Goal: Information Seeking & Learning: Learn about a topic

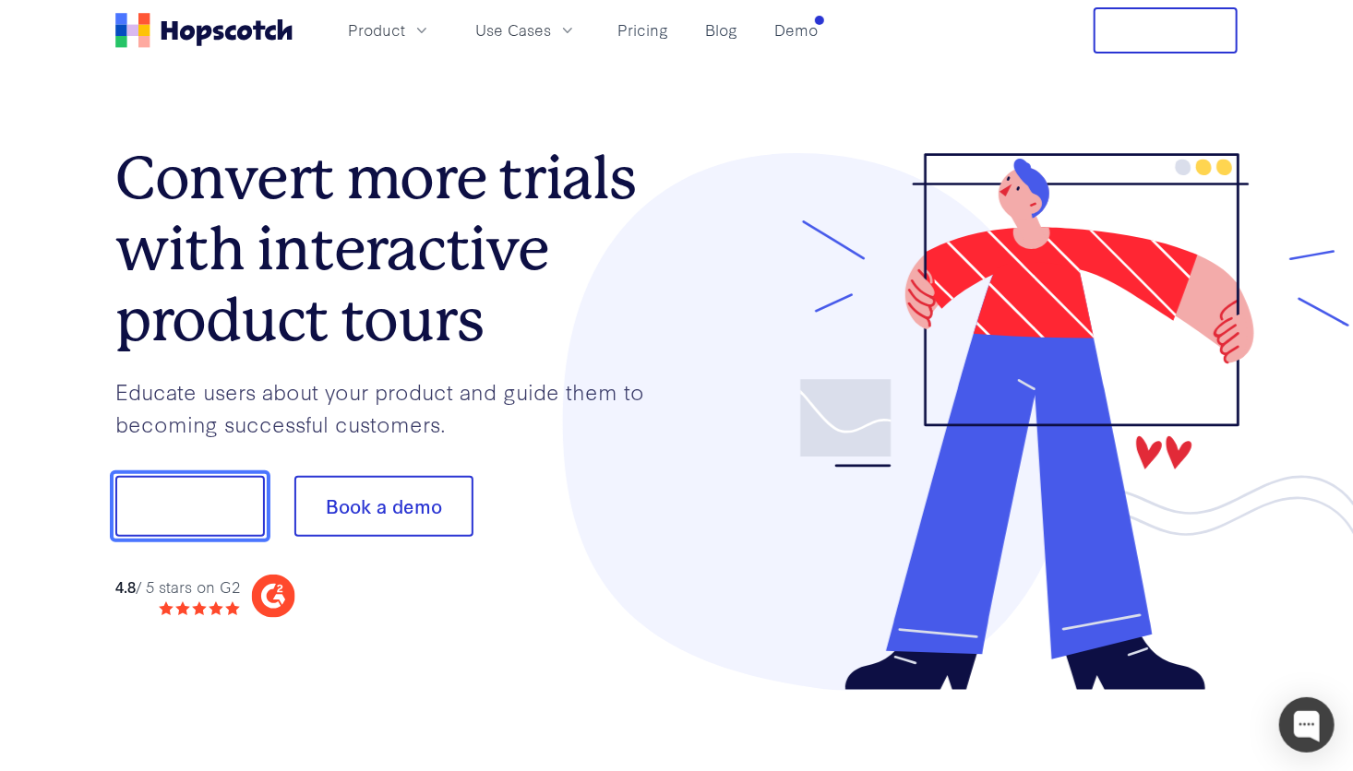
click at [229, 487] on button "Show me!" at bounding box center [189, 506] width 149 height 61
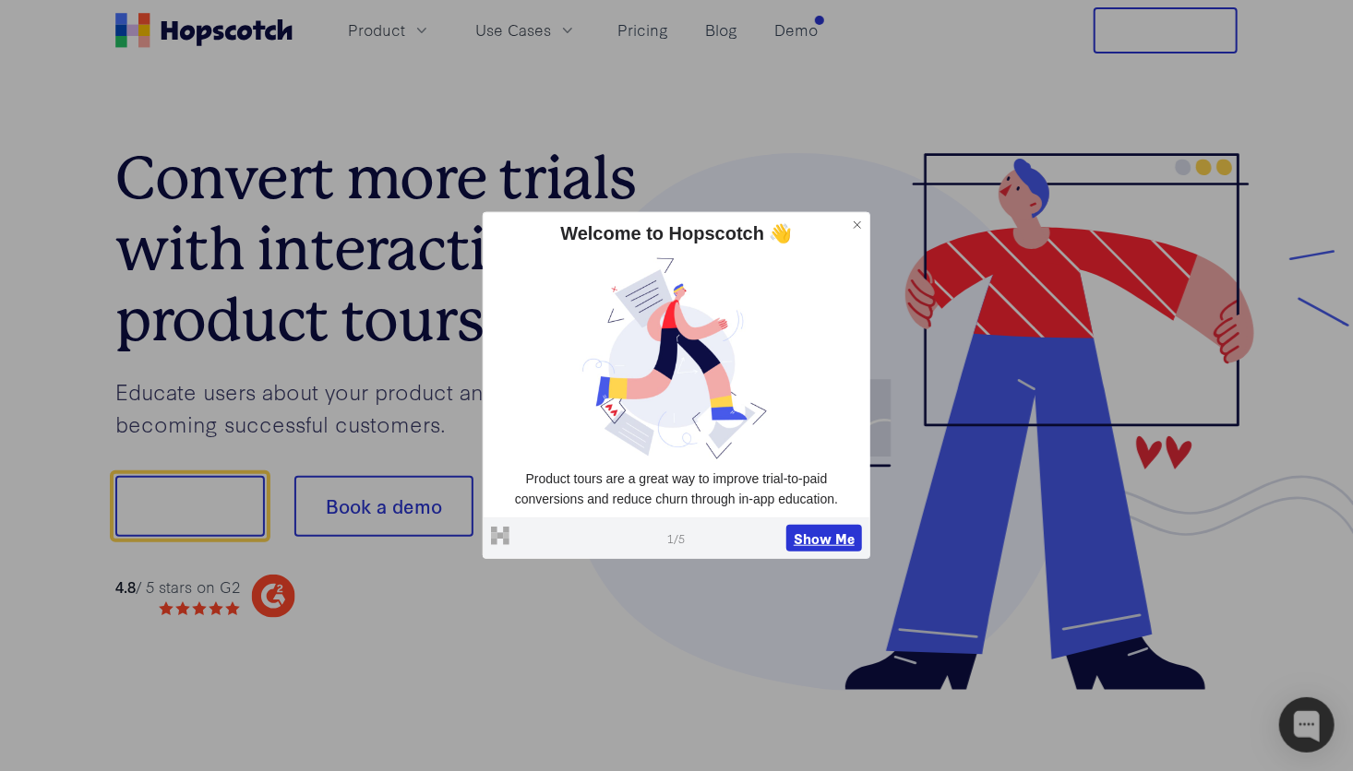
click at [804, 542] on button "Show Me" at bounding box center [824, 538] width 76 height 28
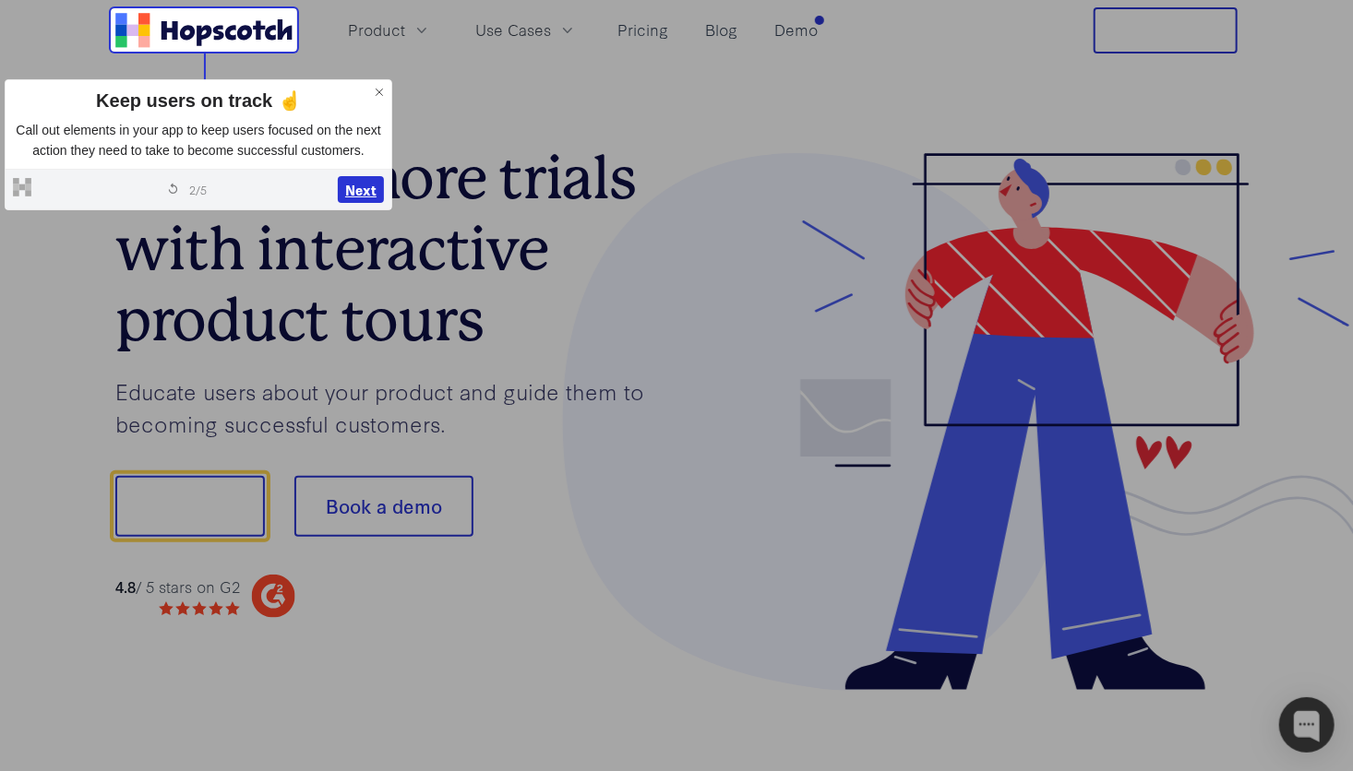
click at [352, 176] on button "Next" at bounding box center [361, 190] width 46 height 28
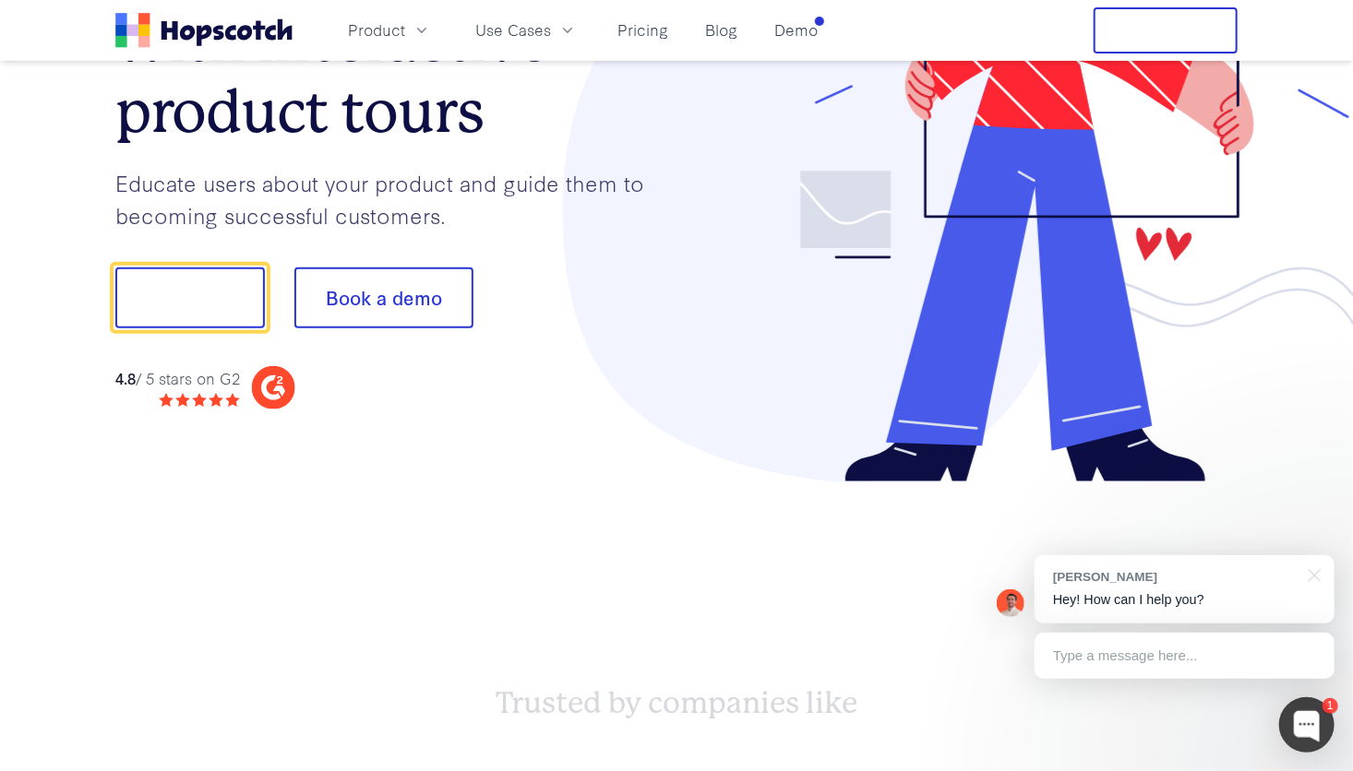
scroll to position [229, 0]
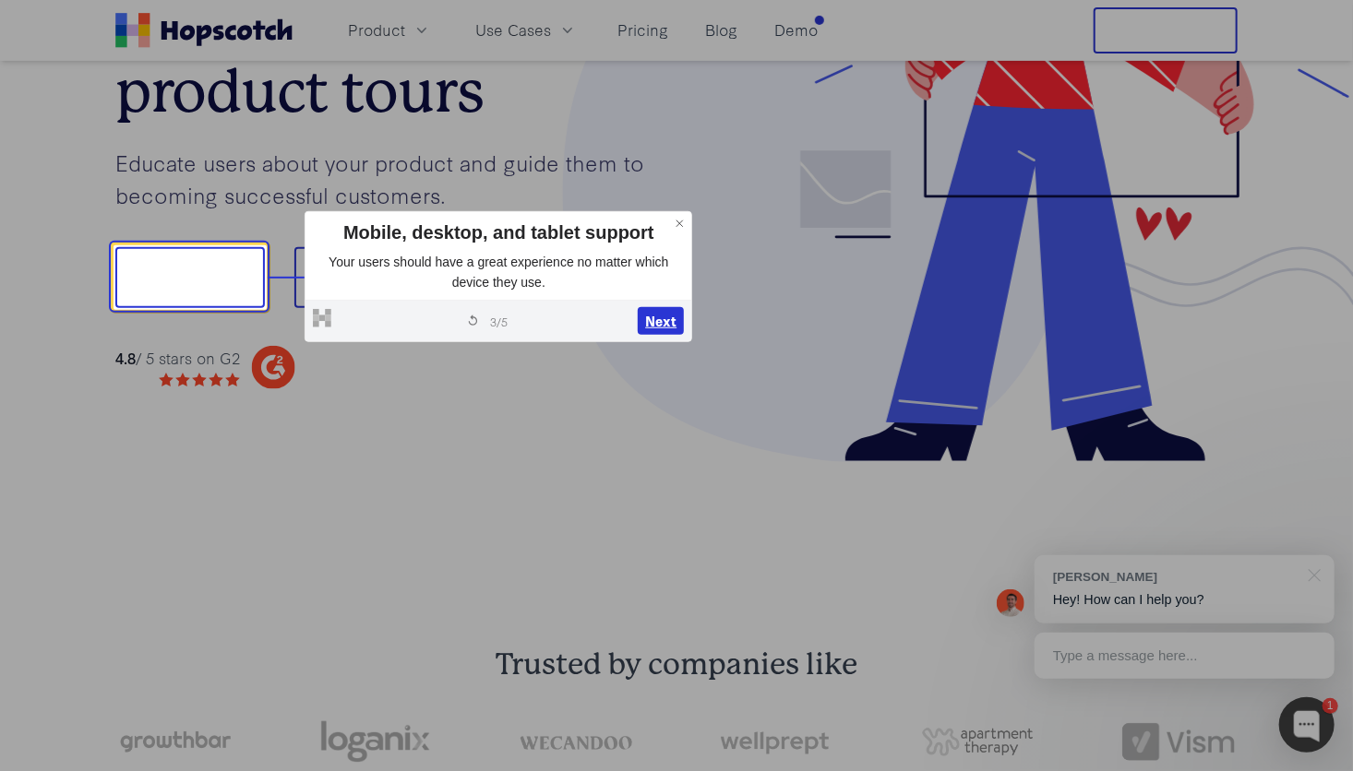
click at [659, 321] on button "Next" at bounding box center [661, 321] width 46 height 28
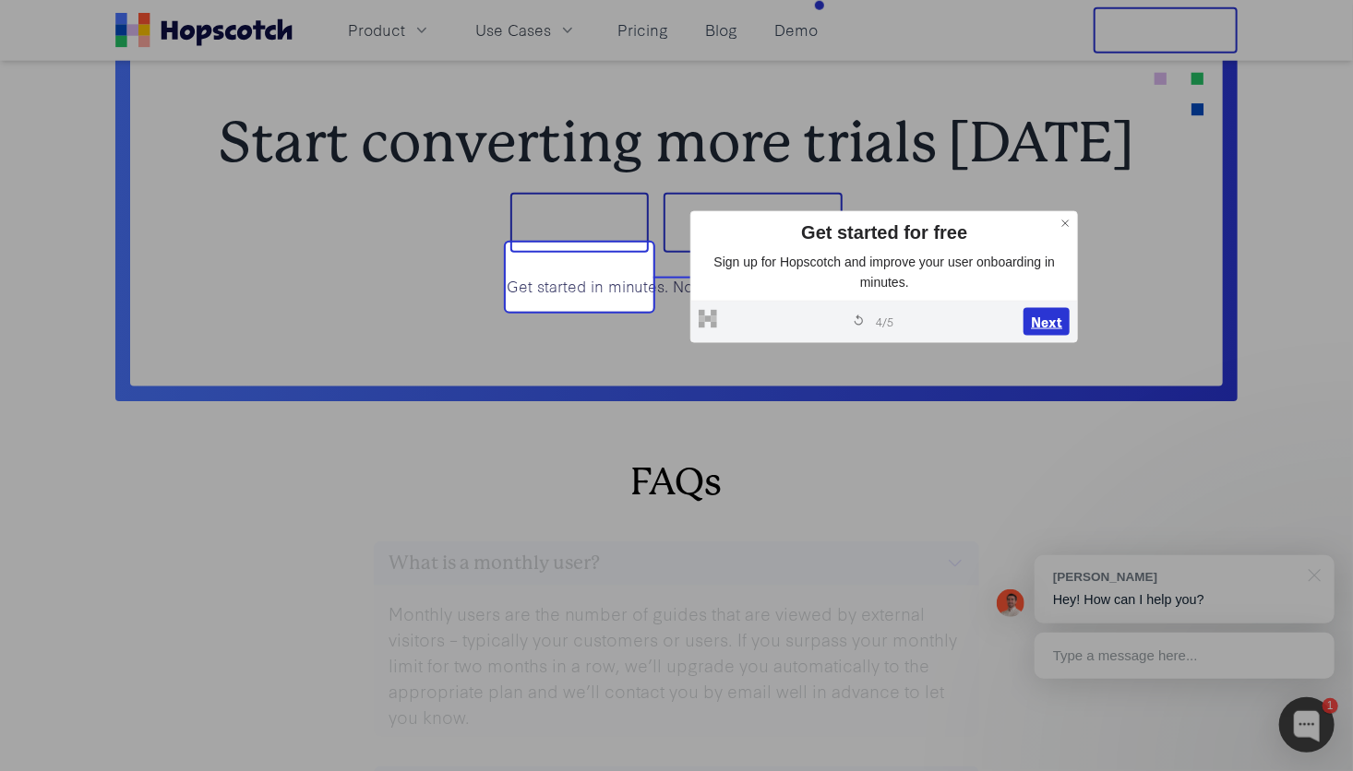
scroll to position [7670, 0]
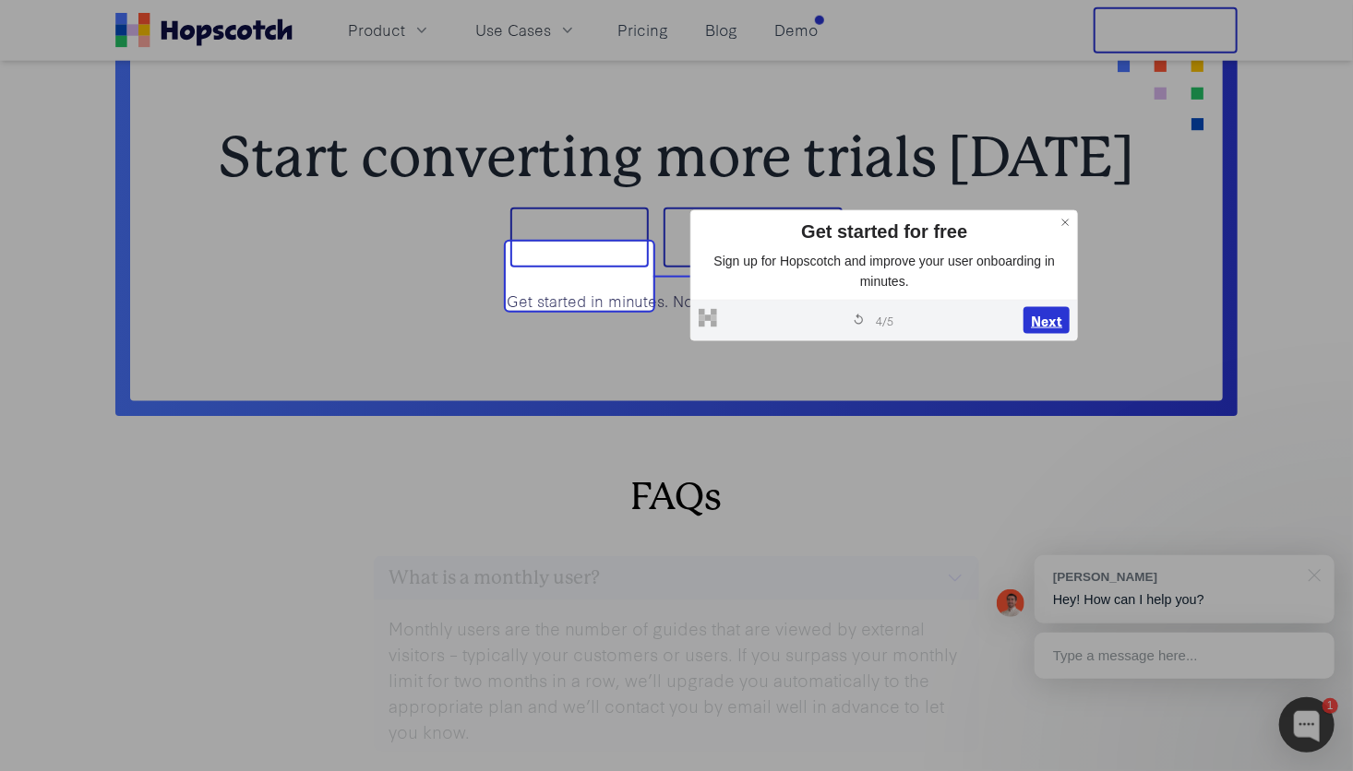
click at [1044, 321] on button "Next" at bounding box center [1046, 321] width 46 height 28
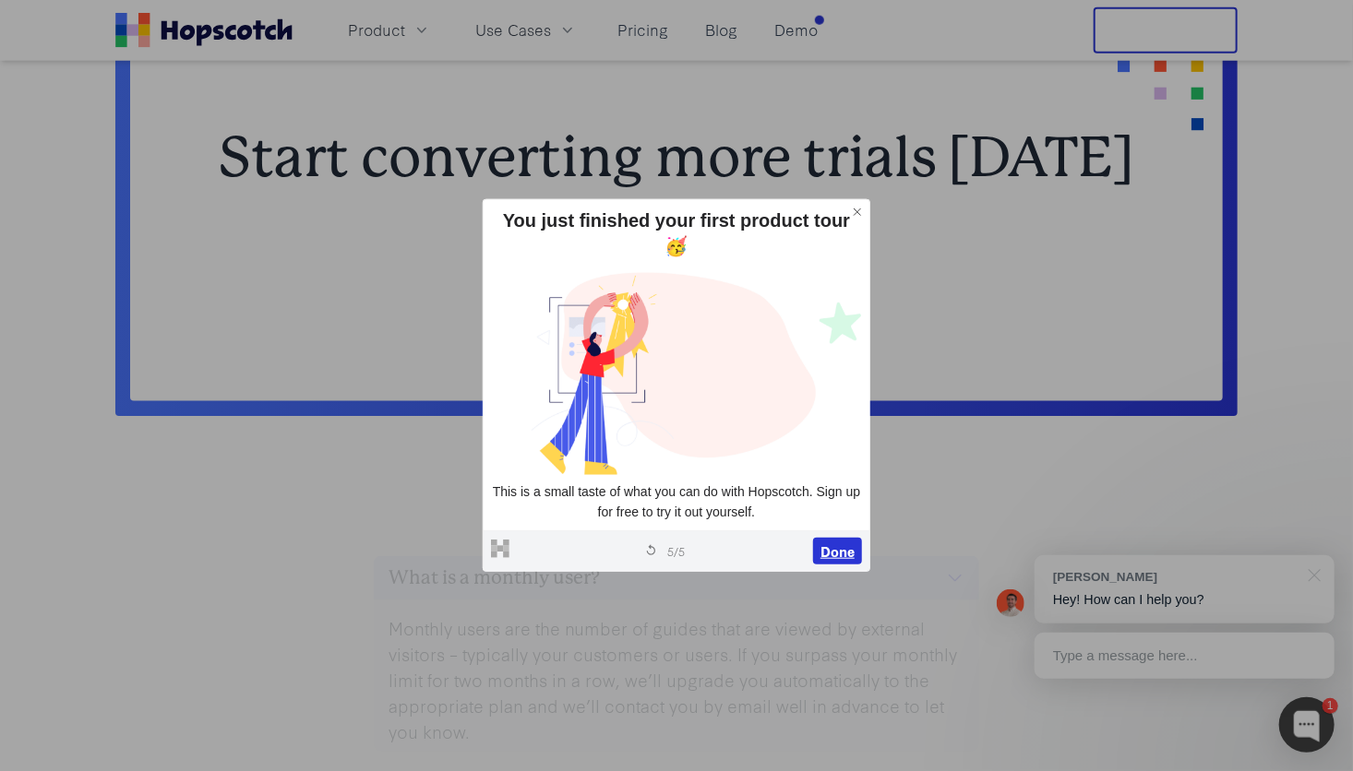
click at [835, 549] on button "Done" at bounding box center [837, 551] width 49 height 28
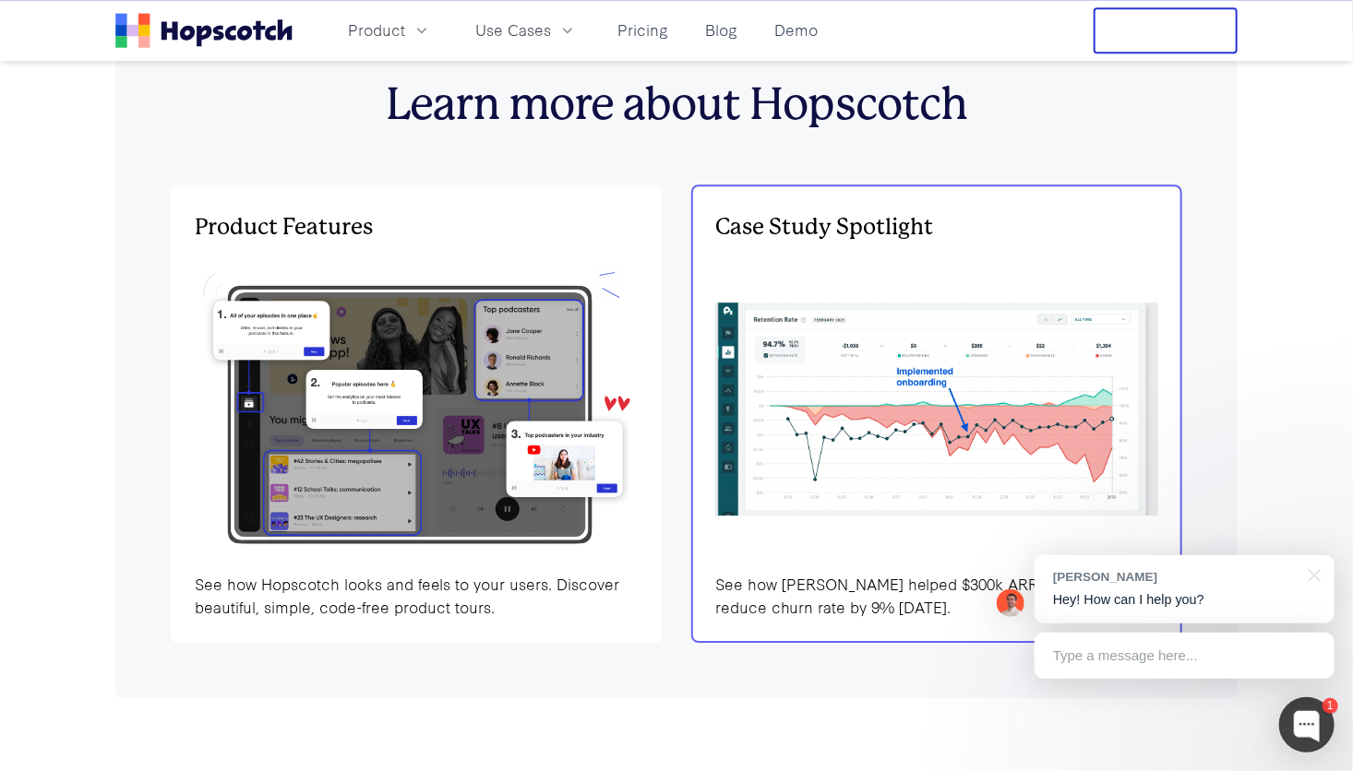
scroll to position [5548, 0]
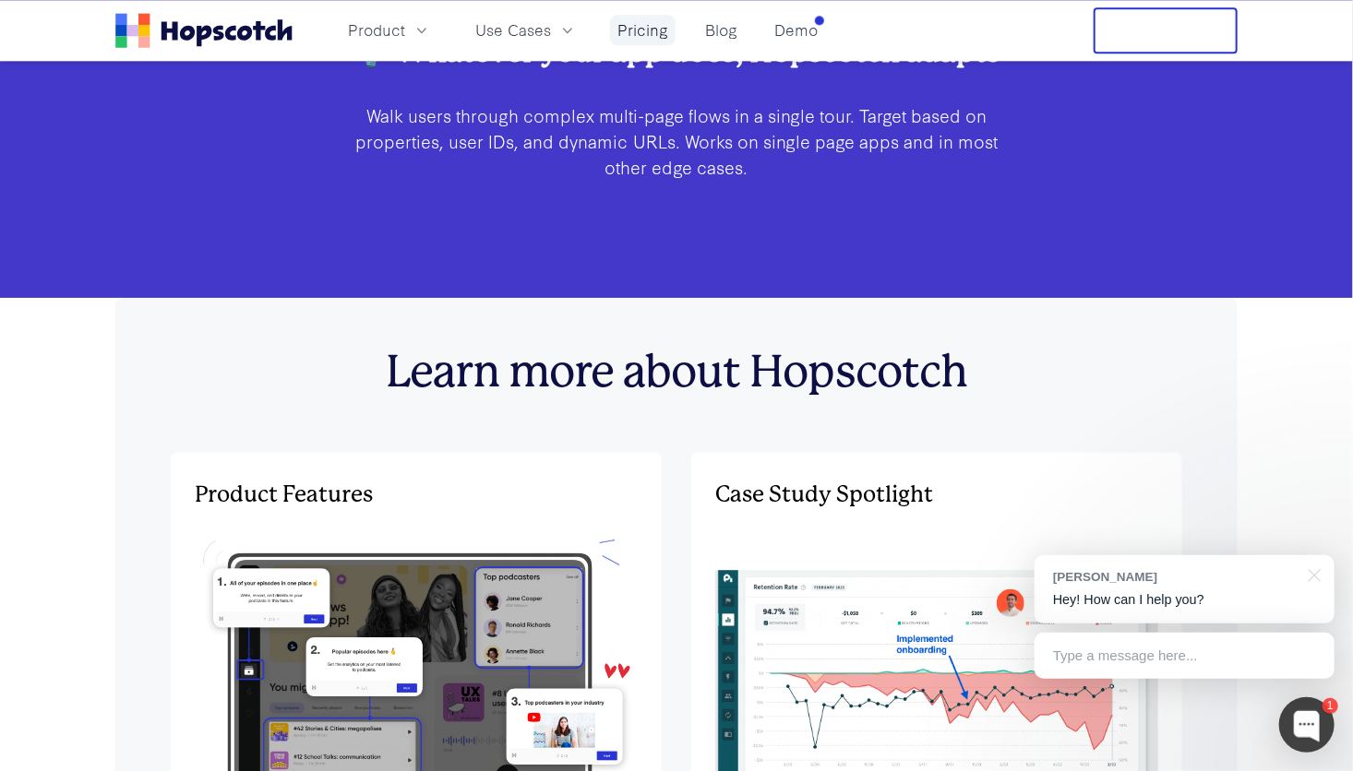
click at [644, 38] on link "Pricing" at bounding box center [643, 30] width 66 height 30
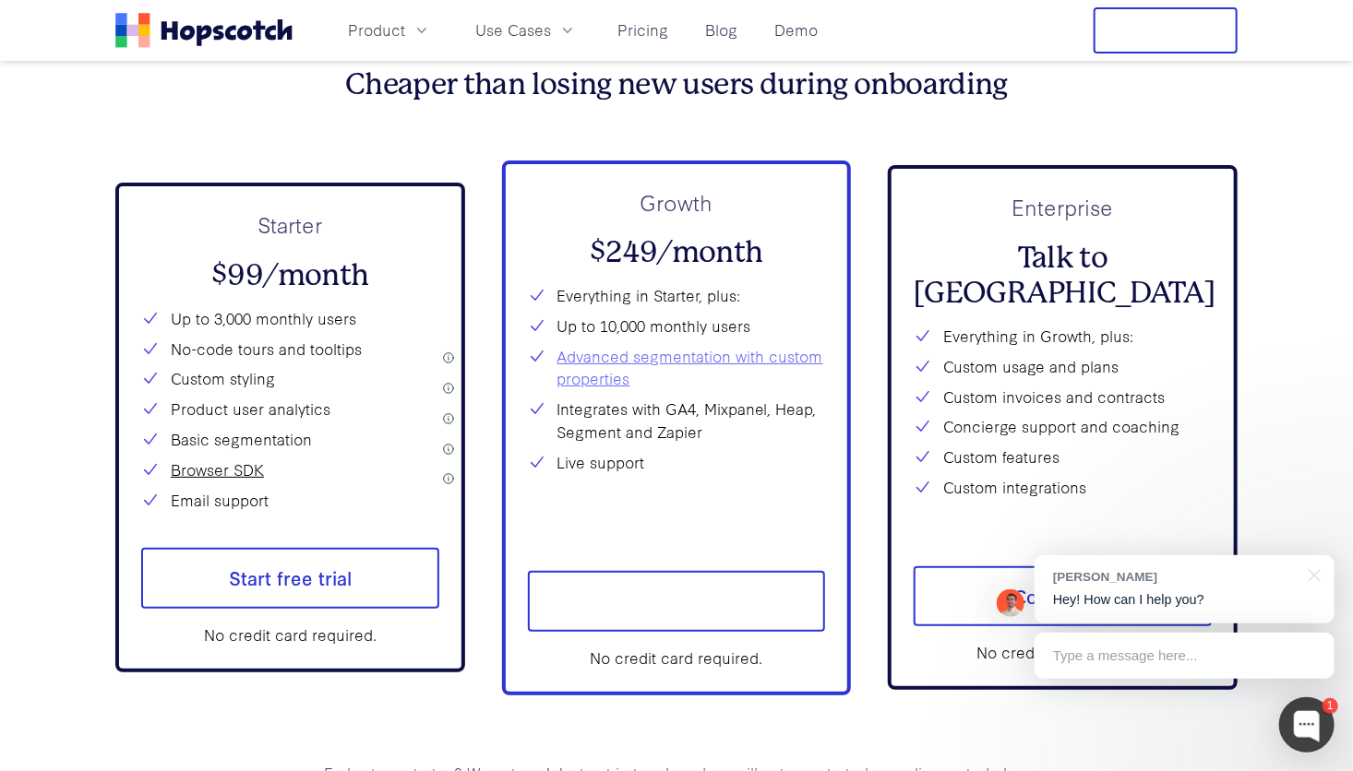
scroll to position [6737, 0]
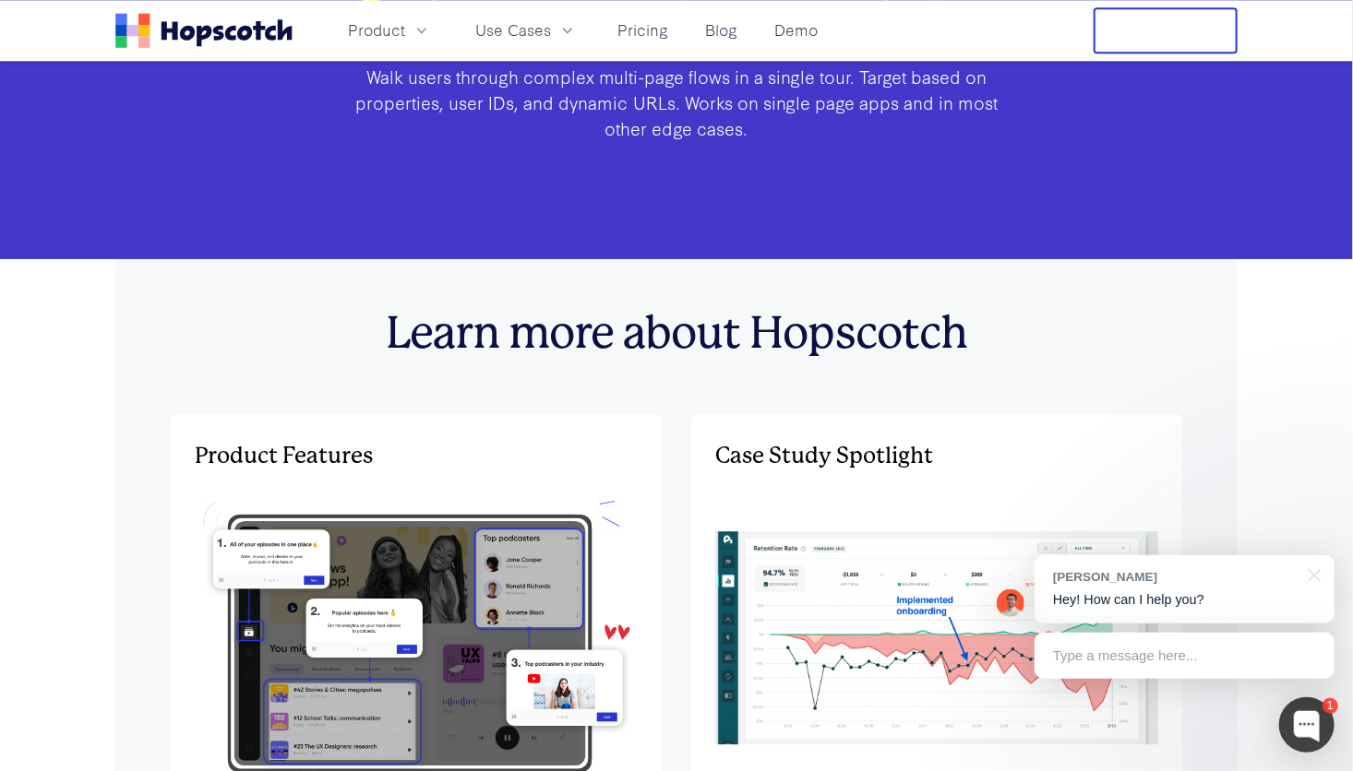
scroll to position [5548, 0]
